Goal: Find specific page/section: Find specific page/section

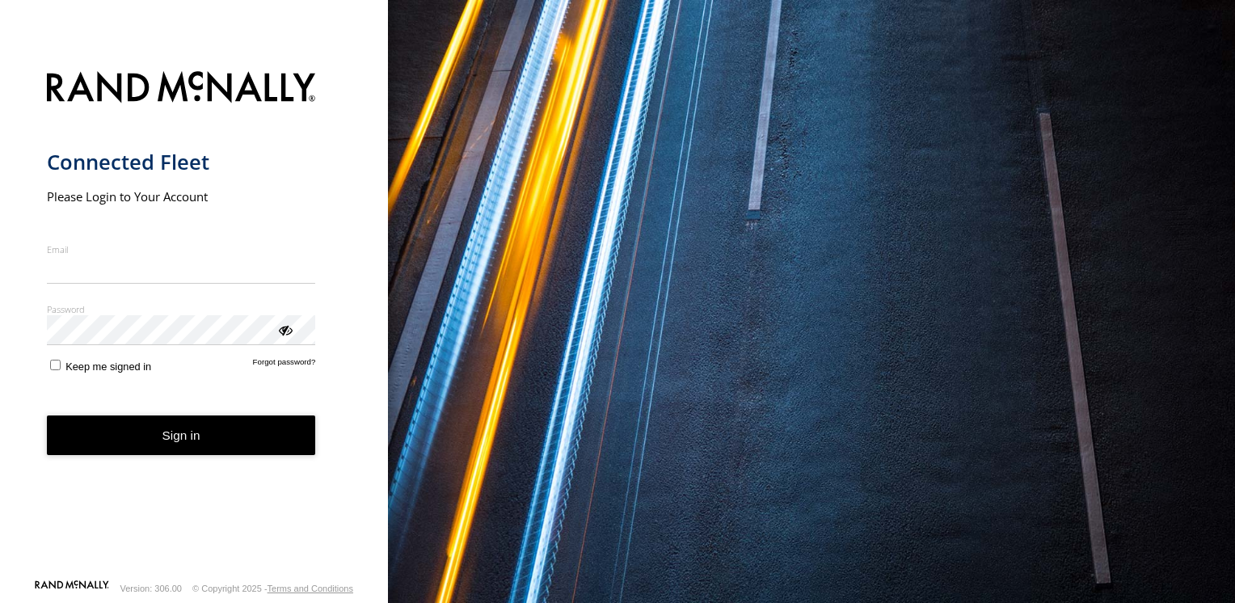
type input "**********"
click at [176, 446] on button "Sign in" at bounding box center [181, 436] width 269 height 40
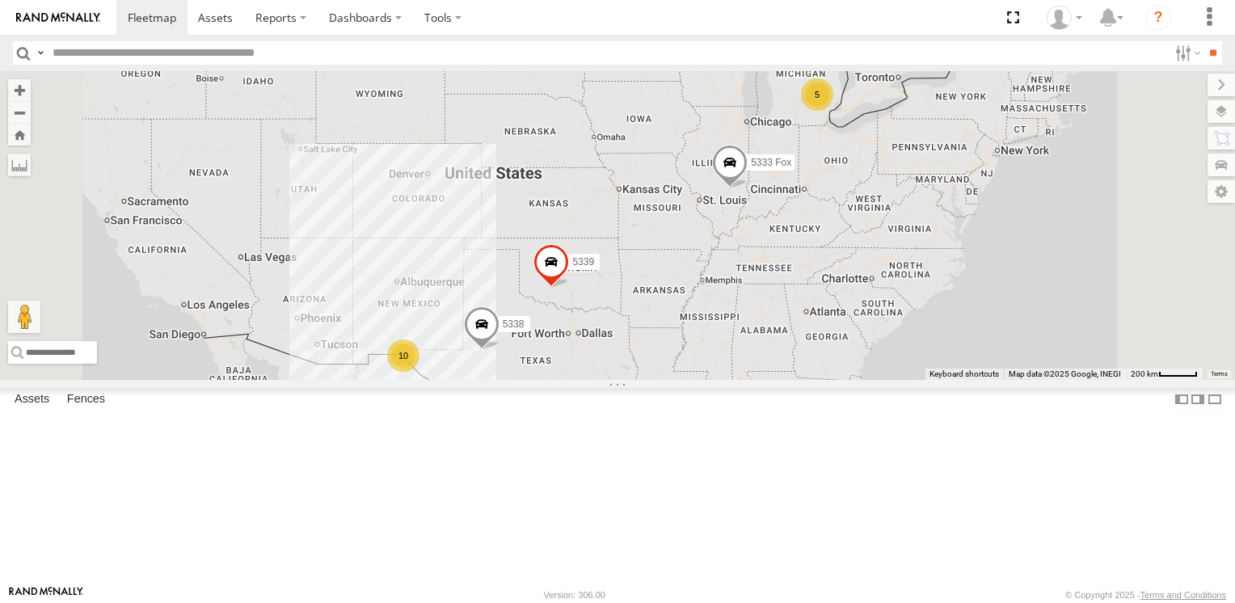
click at [305, 53] on input "text" at bounding box center [607, 52] width 1122 height 23
